Goal: Task Accomplishment & Management: Use online tool/utility

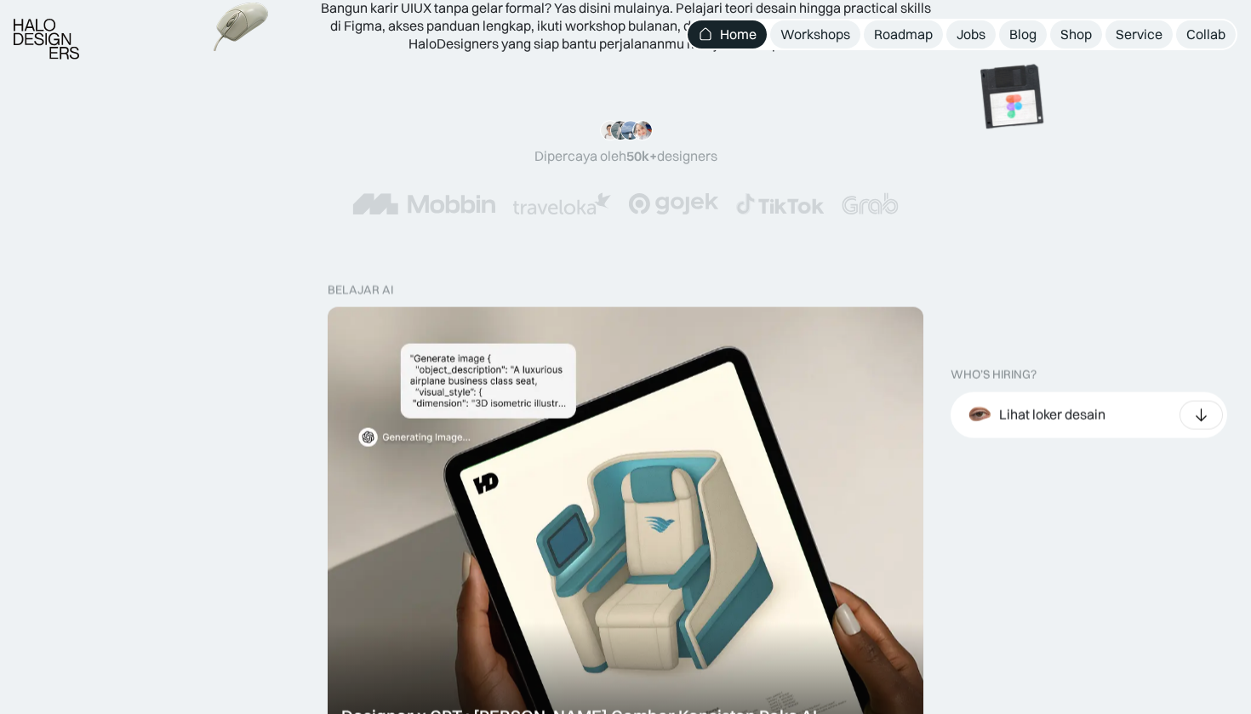
scroll to position [277, 0]
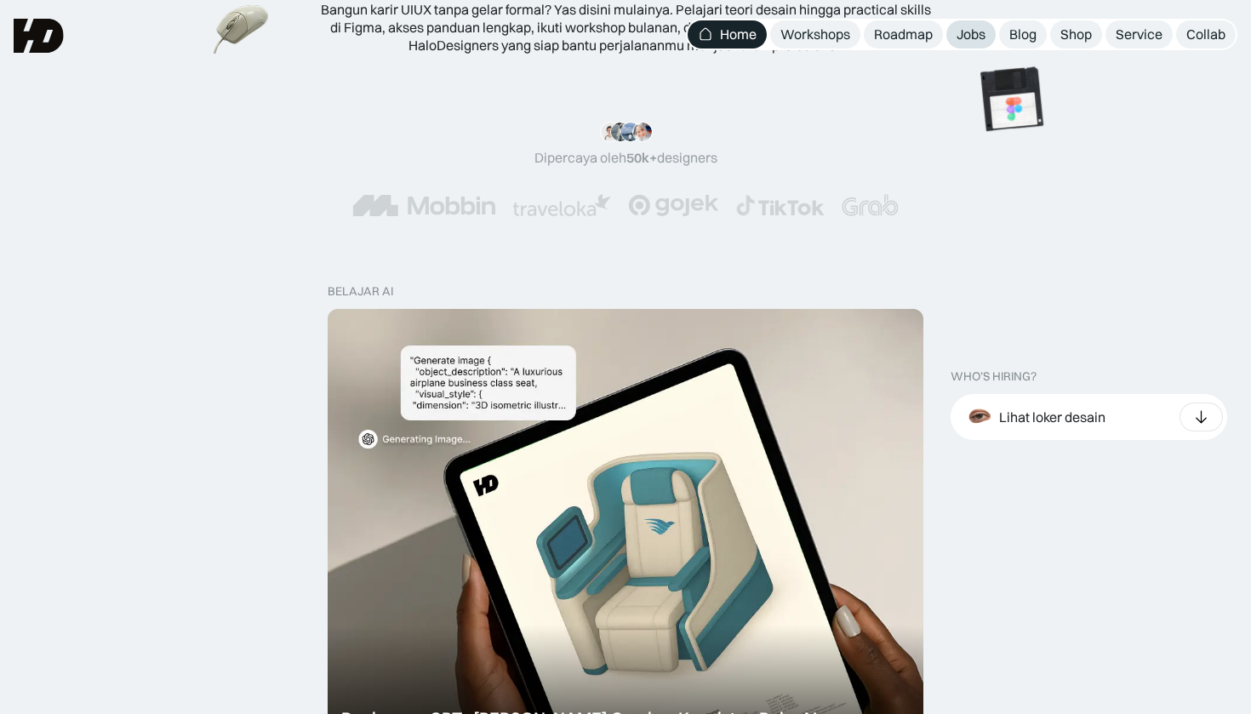
click at [967, 28] on div "Jobs" at bounding box center [970, 35] width 29 height 18
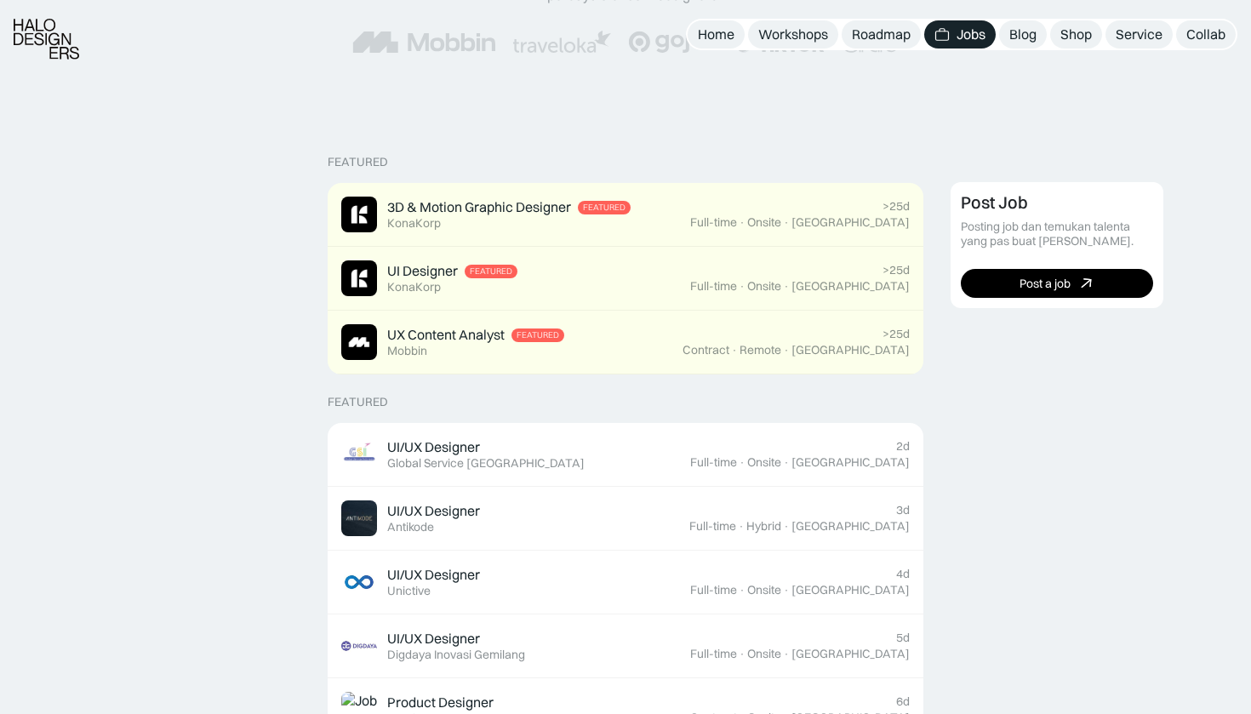
scroll to position [376, 0]
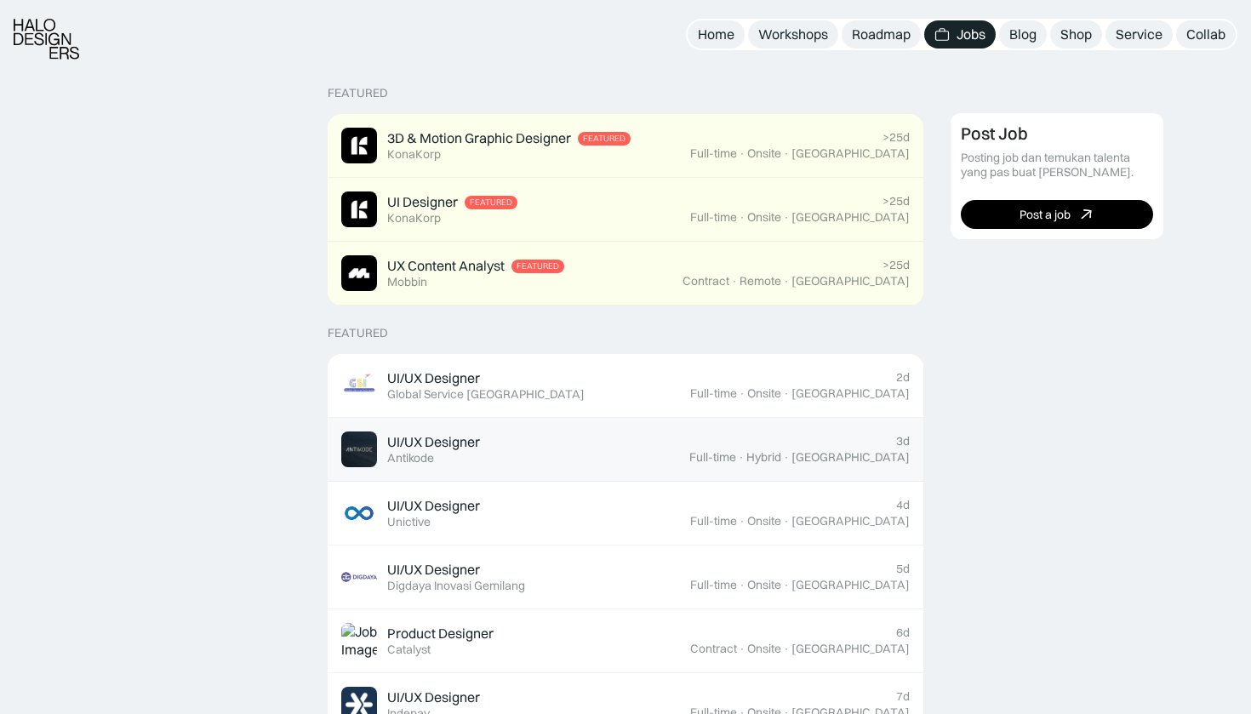
click at [469, 441] on div "UI/UX Designer" at bounding box center [433, 442] width 93 height 18
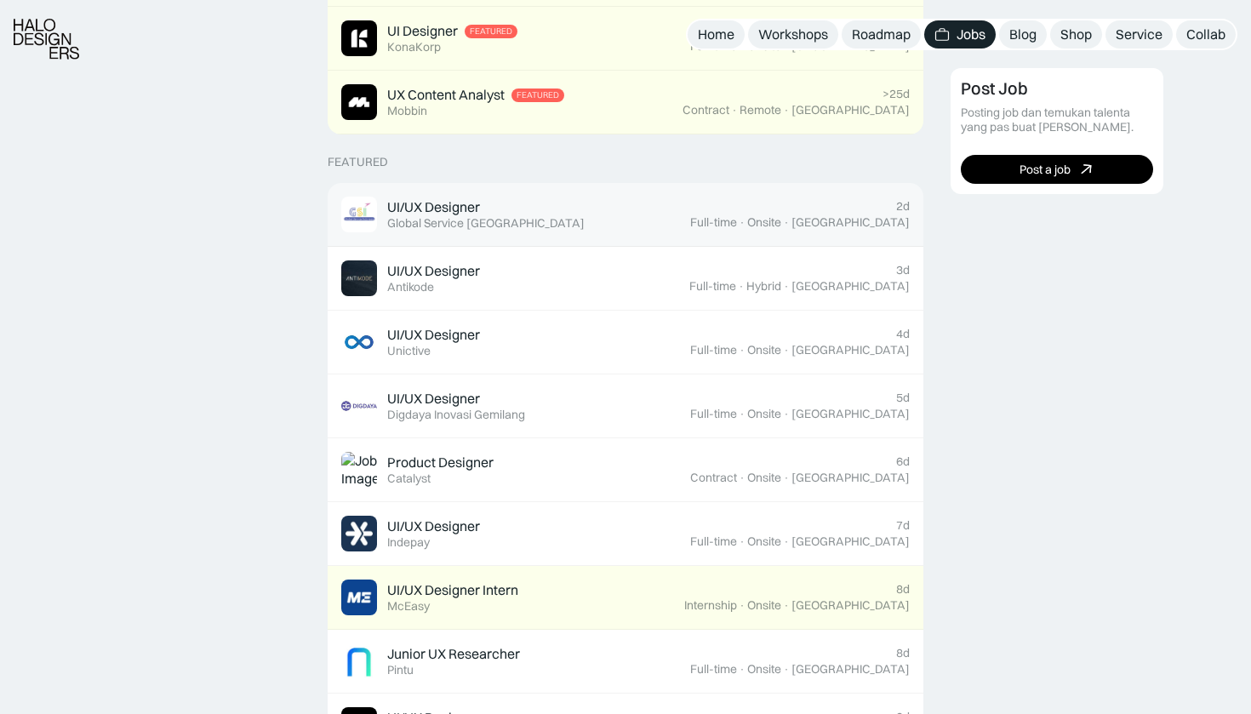
scroll to position [549, 0]
click at [637, 210] on div "UI/UX Designer Featured Global Service Indonesia" at bounding box center [515, 213] width 349 height 36
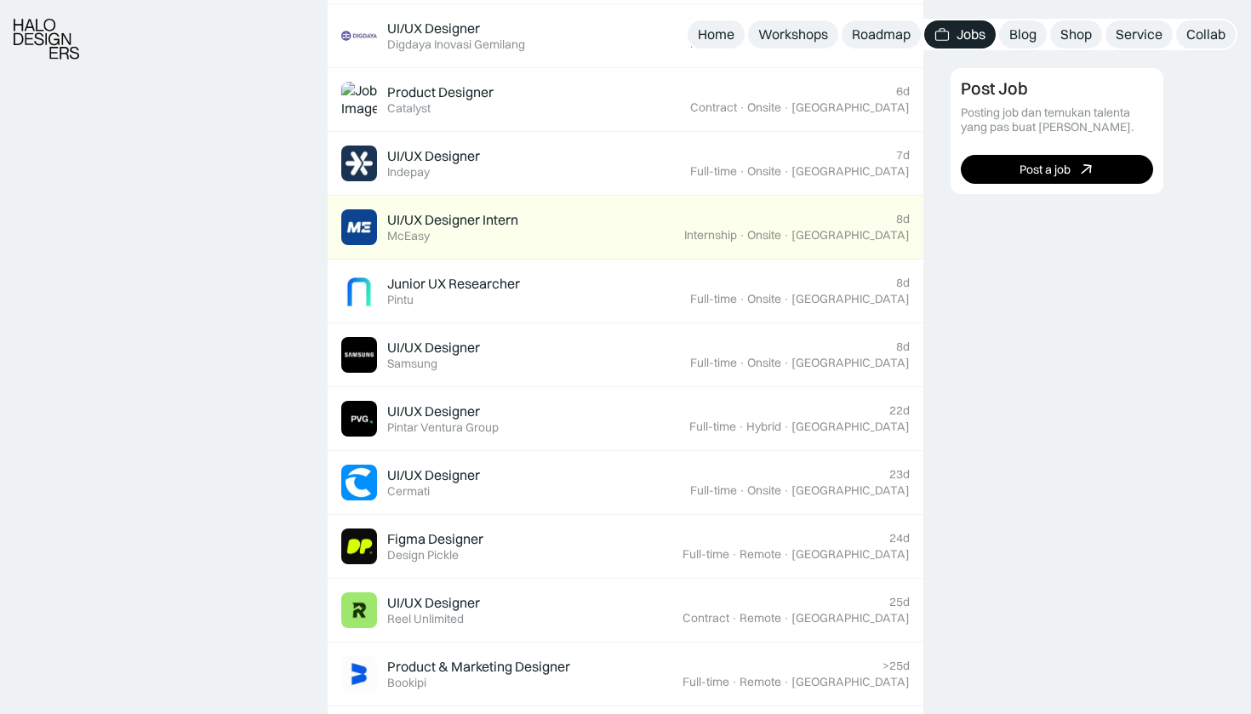
scroll to position [934, 0]
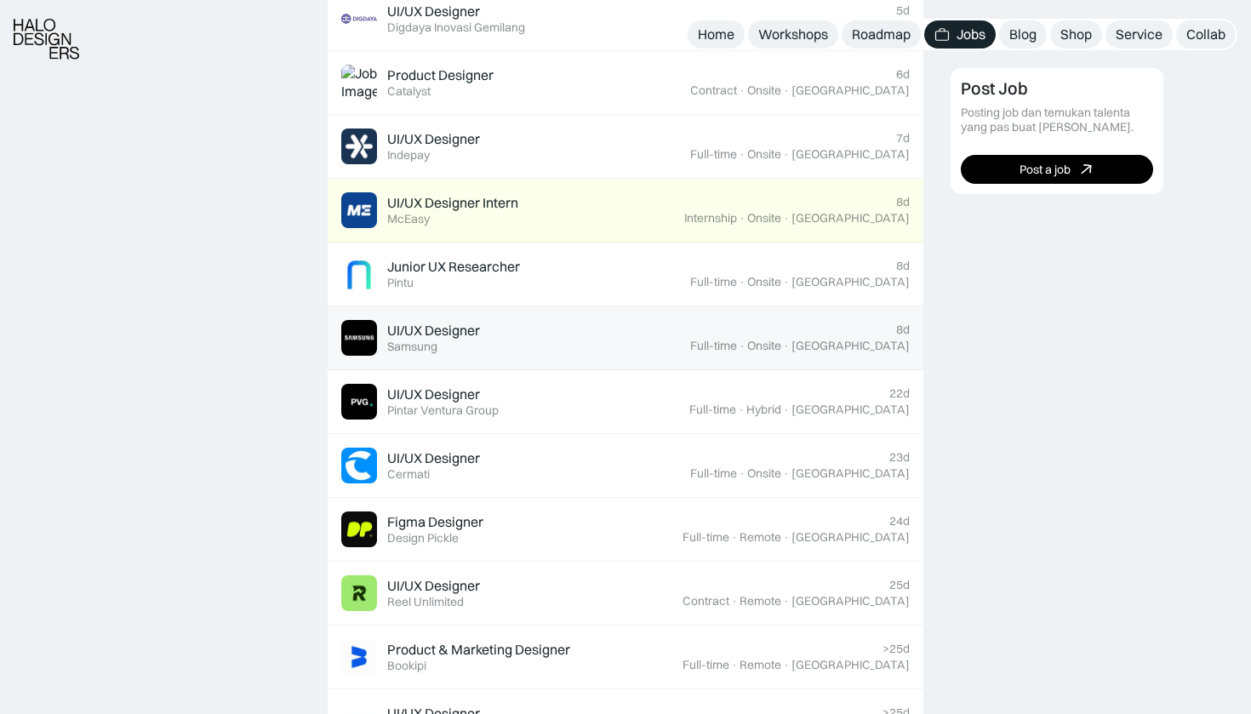
click at [499, 313] on link "UI/UX Designer Featured Samsung 8d Full-time · Onsite · [GEOGRAPHIC_DATA]" at bounding box center [626, 338] width 596 height 64
